Goal: Entertainment & Leisure: Consume media (video, audio)

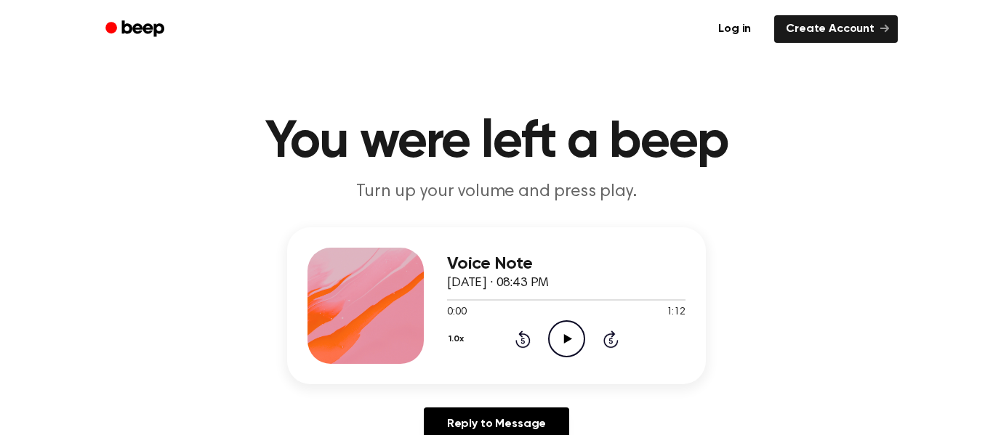
click at [568, 336] on icon "Play Audio" at bounding box center [566, 338] width 37 height 37
click at [556, 368] on div "Voice Note September 10, 2024 · 08:43 PM 0:06 1:12 Your browser does not suppor…" at bounding box center [496, 305] width 419 height 157
click at [554, 359] on div "Voice Note September 10, 2024 · 08:46 PM 0:00 1:34 Your browser does not suppor…" at bounding box center [566, 306] width 238 height 116
click at [574, 345] on icon "Play Audio" at bounding box center [566, 338] width 37 height 37
click at [556, 344] on icon "Pause Audio" at bounding box center [566, 338] width 37 height 37
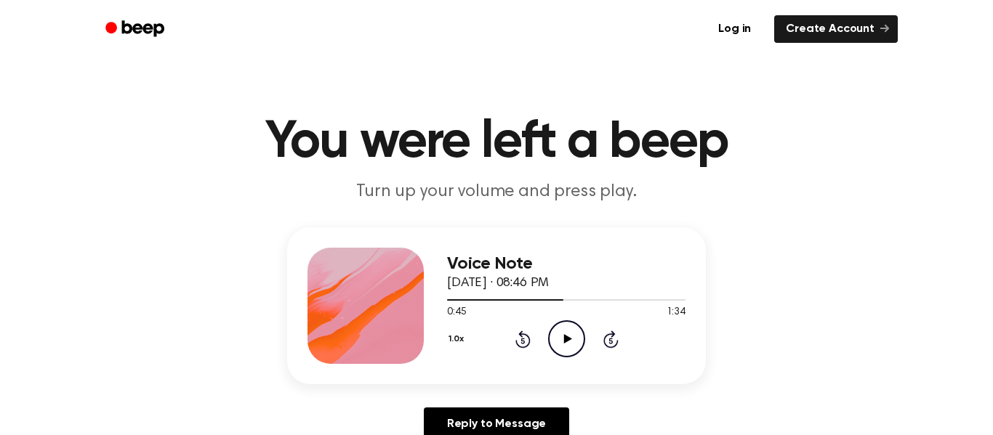
click at [555, 355] on icon "Play Audio" at bounding box center [566, 338] width 37 height 37
click at [566, 339] on icon at bounding box center [567, 338] width 8 height 9
